Goal: Task Accomplishment & Management: Use online tool/utility

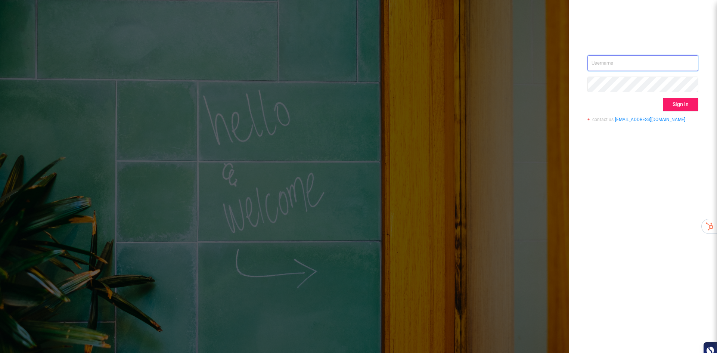
type input "[EMAIL_ADDRESS][DOMAIN_NAME]"
click at [688, 105] on button "Sign in" at bounding box center [680, 104] width 35 height 13
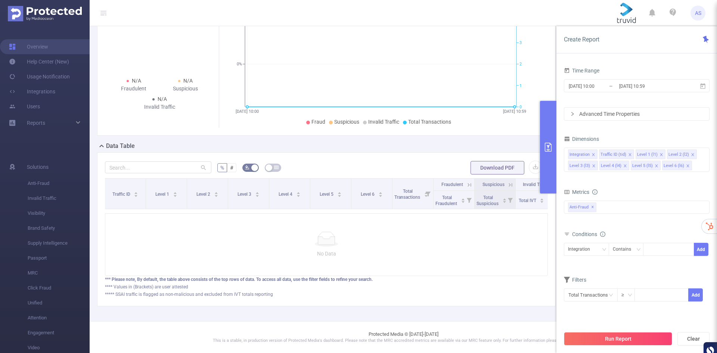
scroll to position [0, 58]
click at [687, 165] on icon "icon: close" at bounding box center [688, 166] width 4 height 4
click at [655, 167] on icon "icon: close" at bounding box center [657, 166] width 4 height 4
click at [621, 167] on li "Level 4 (l4)" at bounding box center [614, 166] width 30 height 10
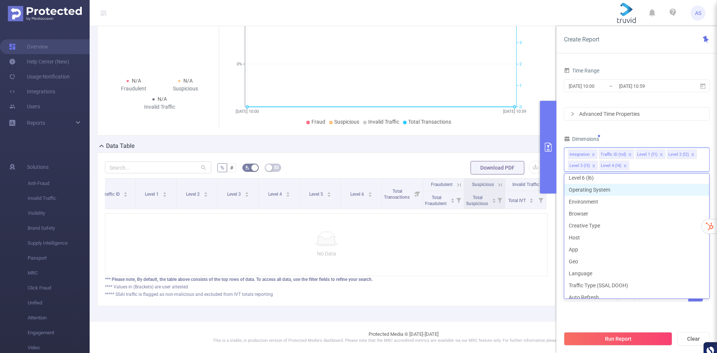
scroll to position [1, 0]
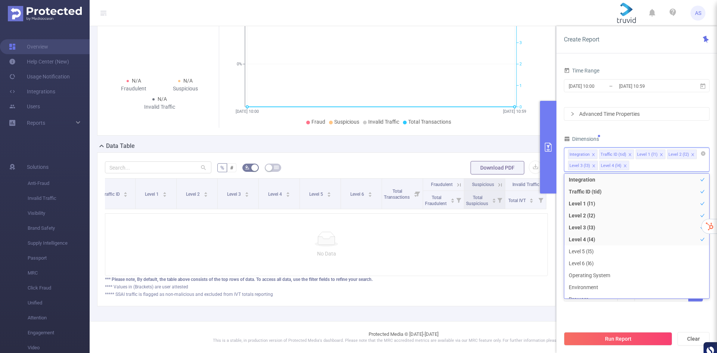
click at [647, 167] on div "Integration Traffic ID (tid) Level 1 (l1) Level 2 (l2) Level 3 (l3) Level 4 (l4)" at bounding box center [637, 160] width 146 height 24
click at [624, 166] on icon "icon: close" at bounding box center [625, 166] width 4 height 4
click at [485, 317] on div "PID: Truvid > Time Range: [DATE] 10:00 - [DATE] 10:59 > Time Zone: +00:00 > 8 D…" at bounding box center [330, 144] width 480 height 353
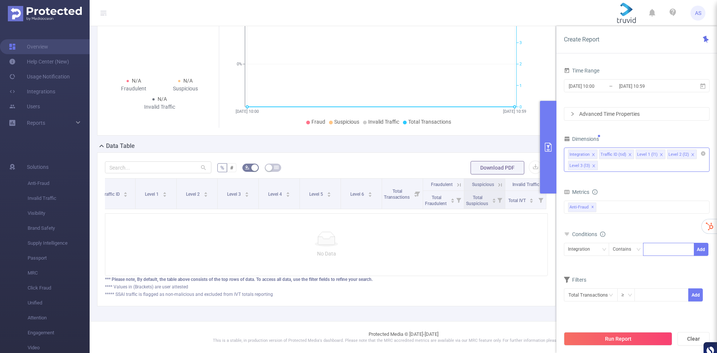
drag, startPoint x: 668, startPoint y: 249, endPoint x: 685, endPoint y: 249, distance: 17.2
click at [668, 249] on div at bounding box center [668, 249] width 43 height 12
paste input "[DOMAIN_NAME]"
type input "[DOMAIN_NAME]"
click at [609, 267] on span "Integration Contains [DOMAIN_NAME] Add" at bounding box center [637, 255] width 146 height 24
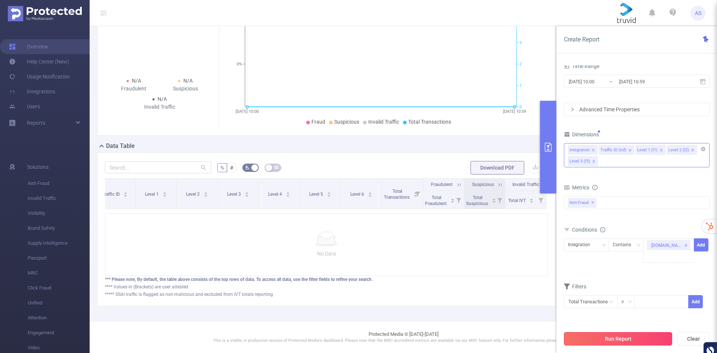
click at [630, 338] on button "Run Report" at bounding box center [618, 338] width 108 height 13
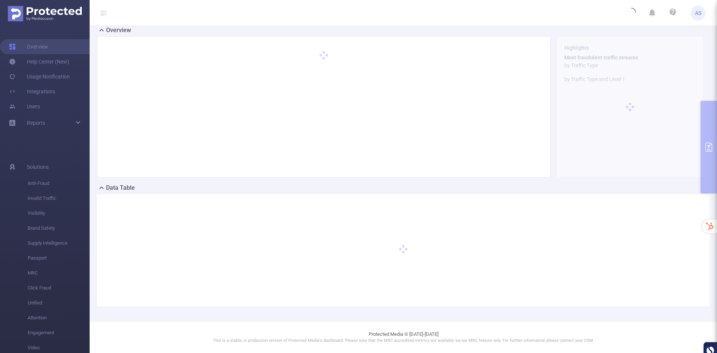
scroll to position [16, 0]
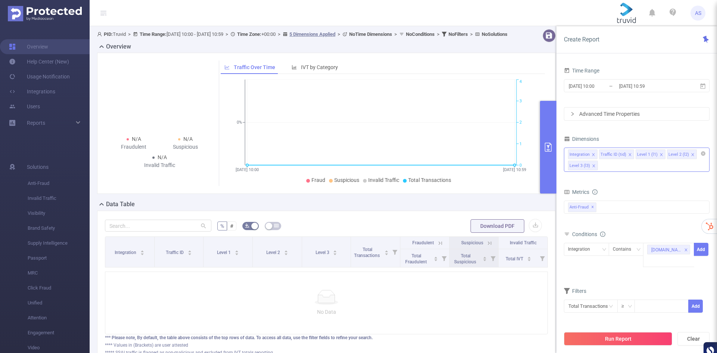
click at [613, 118] on div "Advanced Time Properties" at bounding box center [636, 114] width 145 height 13
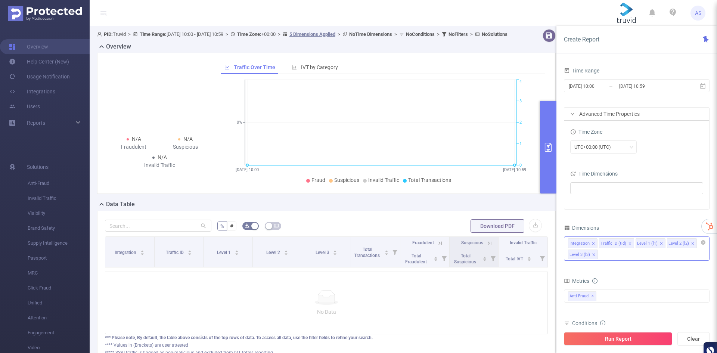
click at [619, 180] on div "Time Dimensions" at bounding box center [636, 174] width 133 height 12
click at [618, 187] on ul at bounding box center [634, 188] width 123 height 11
click at [596, 140] on div "UTC+00:00 (UTC)" at bounding box center [636, 148] width 133 height 18
click at [602, 146] on div "UTC+00:00 (UTC)" at bounding box center [595, 147] width 42 height 12
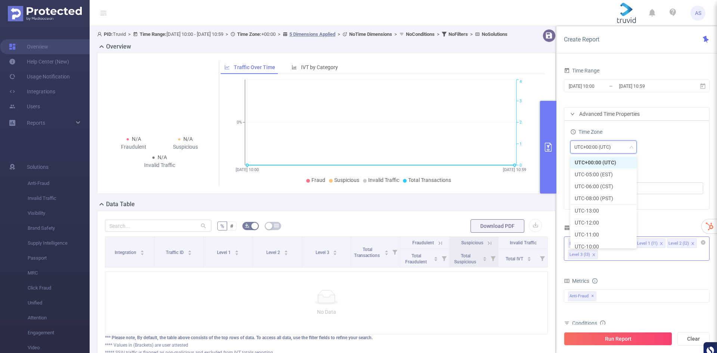
click at [602, 146] on div "UTC+00:00 (UTC)" at bounding box center [595, 147] width 42 height 12
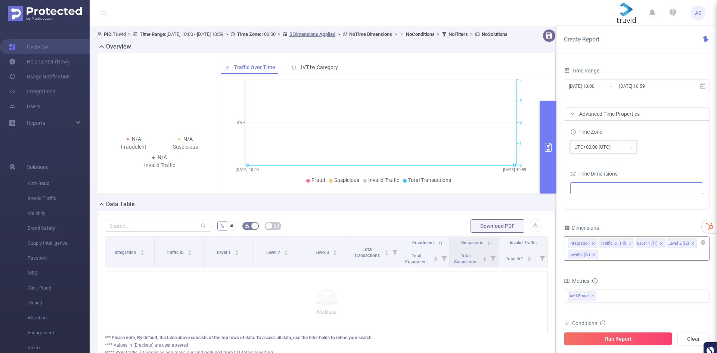
click at [642, 190] on ul at bounding box center [634, 188] width 123 height 11
click at [642, 188] on ul at bounding box center [634, 188] width 123 height 11
click at [610, 86] on input "[DATE] 10:00" at bounding box center [598, 86] width 60 height 10
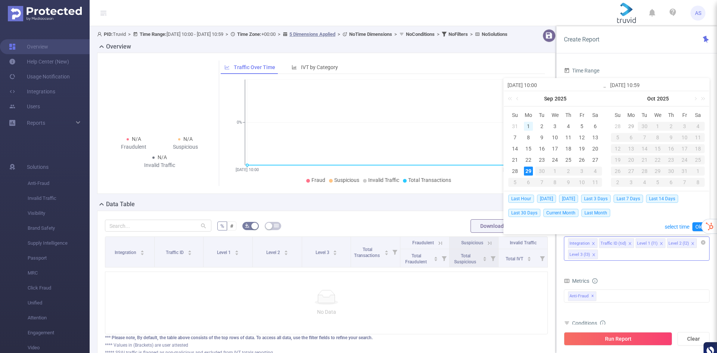
click at [527, 124] on div "1" at bounding box center [528, 126] width 9 height 9
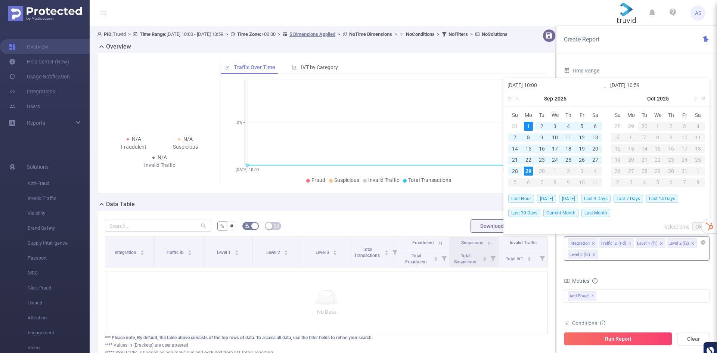
click at [529, 170] on div "29" at bounding box center [528, 171] width 9 height 9
type input "[DATE] 10:00"
click at [696, 225] on link "Ok" at bounding box center [698, 226] width 12 height 9
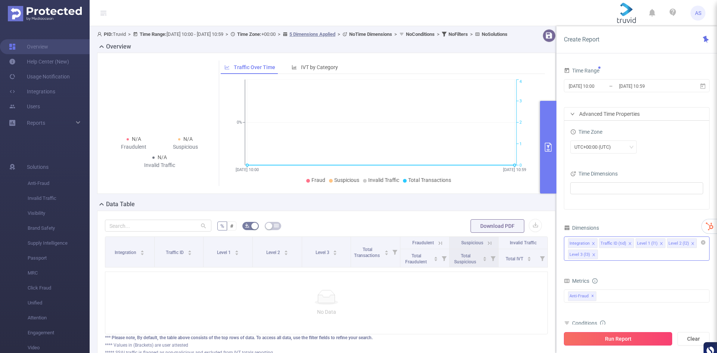
click at [607, 342] on button "Run Report" at bounding box center [618, 338] width 108 height 13
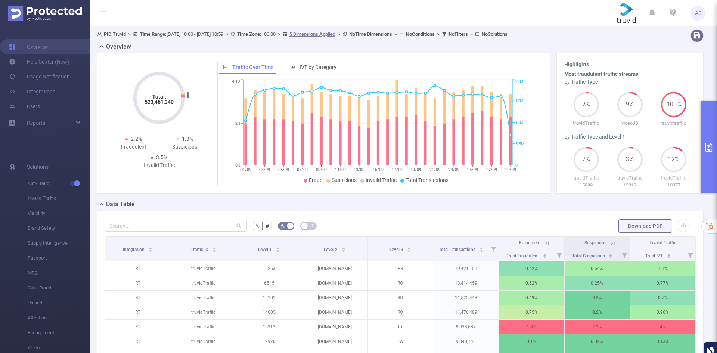
click at [490, 198] on div "Total: 523,461,340 Total: 523,461,340 2.2% Fraudulent 1.3% Suspicious 3.5% Inva…" at bounding box center [400, 126] width 612 height 147
click at [706, 150] on icon "primary" at bounding box center [708, 147] width 7 height 9
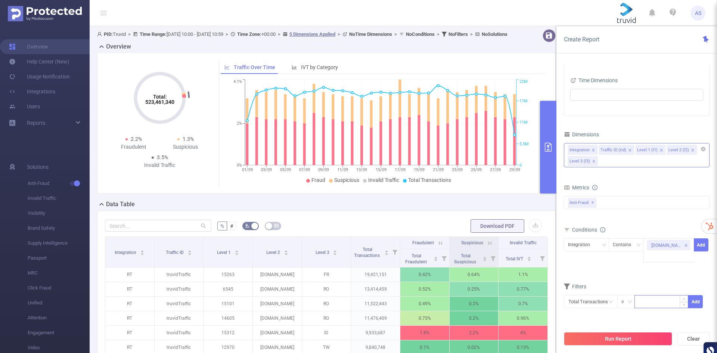
click at [667, 298] on input at bounding box center [661, 300] width 53 height 11
click at [588, 247] on div "Integration" at bounding box center [581, 245] width 27 height 12
click at [589, 294] on li "Level 2 (l2)" at bounding box center [586, 296] width 45 height 12
click at [628, 337] on button "Run Report" at bounding box center [618, 338] width 108 height 13
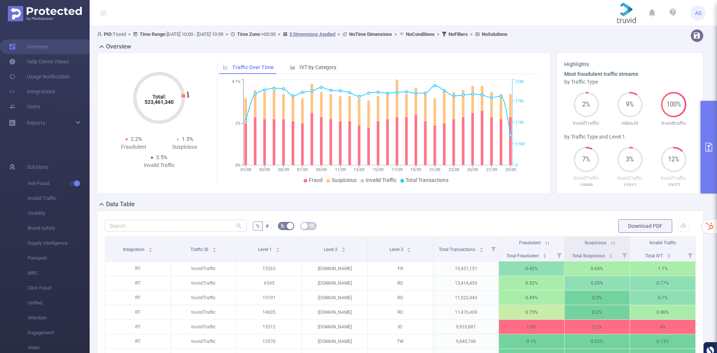
click at [711, 135] on button "primary" at bounding box center [709, 147] width 16 height 93
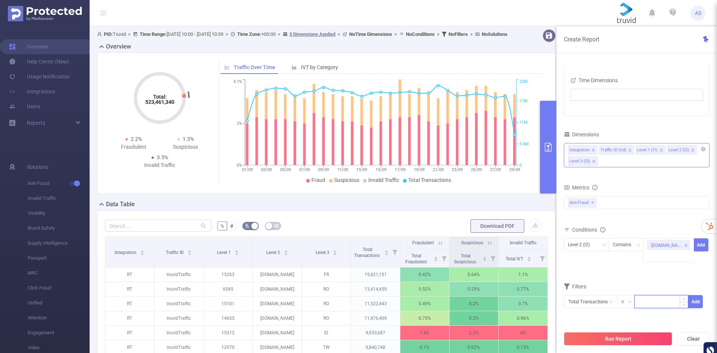
click at [649, 300] on input at bounding box center [661, 300] width 53 height 11
click at [601, 302] on input "text" at bounding box center [591, 301] width 54 height 13
click at [648, 277] on form "Dimensions Integration Traffic ID (tid) Level 1 (l1) Level 2 (l2) Level 3 (l3) …" at bounding box center [637, 223] width 146 height 189
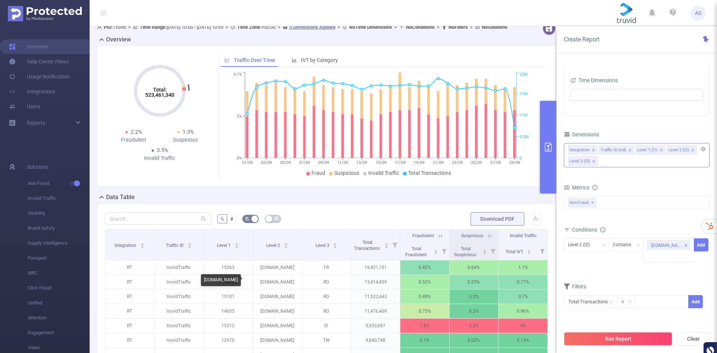
scroll to position [9, 0]
